Goal: Book appointment/travel/reservation

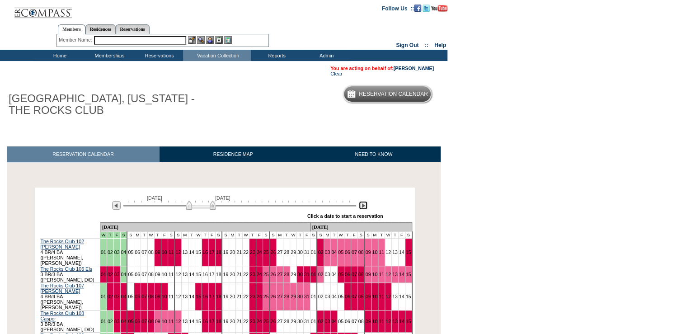
click at [364, 210] on img at bounding box center [363, 205] width 9 height 9
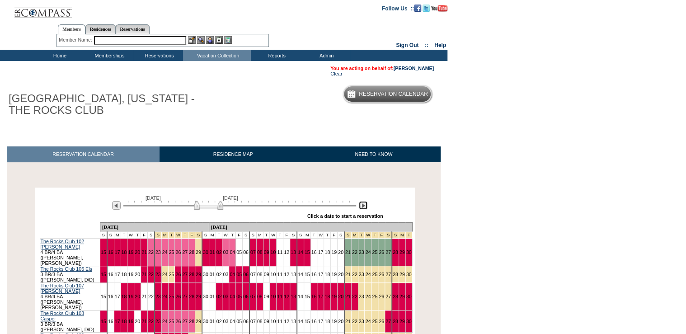
click at [364, 210] on img at bounding box center [363, 205] width 9 height 9
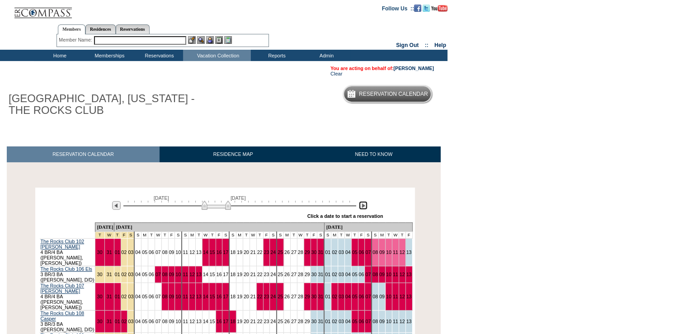
click at [363, 208] on img at bounding box center [363, 205] width 9 height 9
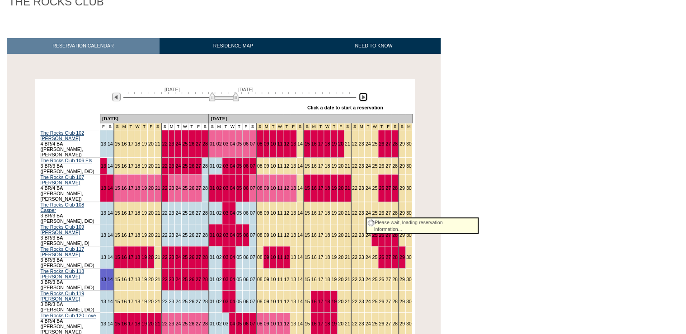
scroll to position [120, 0]
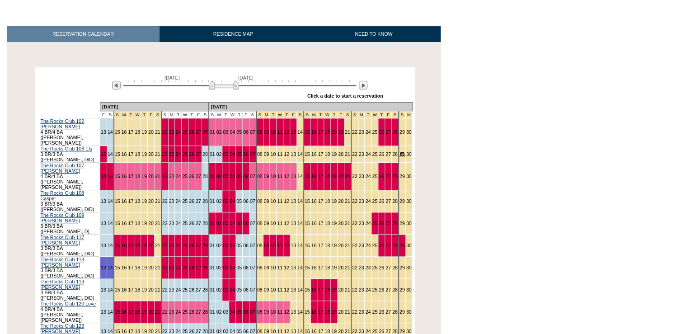
click at [400, 151] on link "29" at bounding box center [402, 153] width 5 height 5
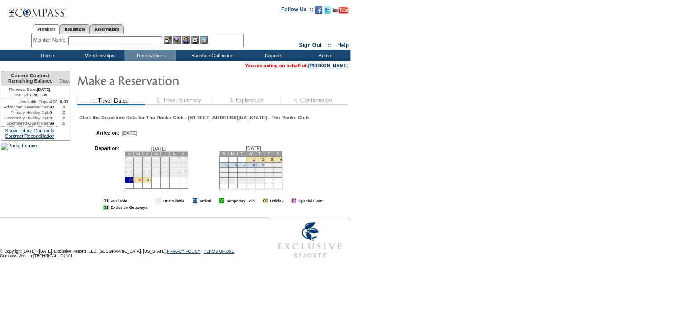
click at [142, 182] on link "30" at bounding box center [140, 180] width 5 height 5
